Goal: Check status: Check status

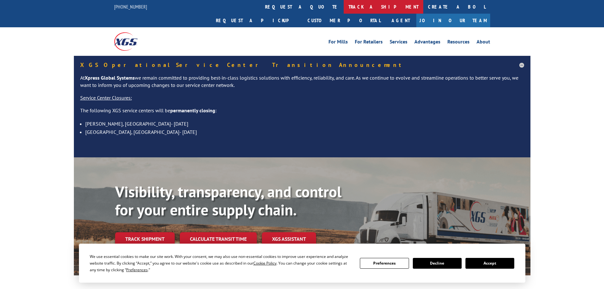
click at [344, 8] on link "track a shipment" at bounding box center [384, 7] width 80 height 14
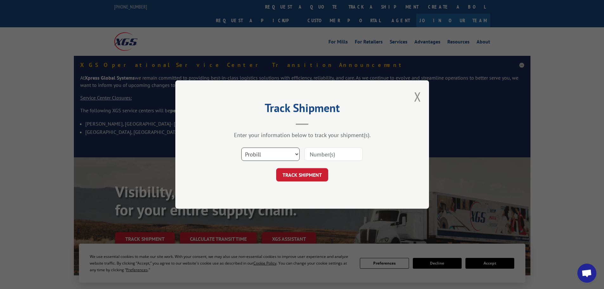
drag, startPoint x: 252, startPoint y: 151, endPoint x: 270, endPoint y: 160, distance: 20.0
click at [252, 151] on select "Select category... Probill BOL PO" at bounding box center [270, 154] width 58 height 13
select select "bol"
click at [241, 148] on select "Select category... Probill BOL PO" at bounding box center [270, 154] width 58 height 13
click at [309, 153] on input at bounding box center [334, 154] width 58 height 13
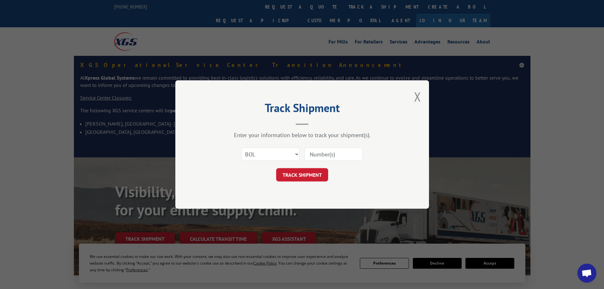
paste input "5060626"
type input "5060626"
click at [316, 178] on button "TRACK SHIPMENT" at bounding box center [302, 174] width 52 height 13
